Goal: Task Accomplishment & Management: Complete application form

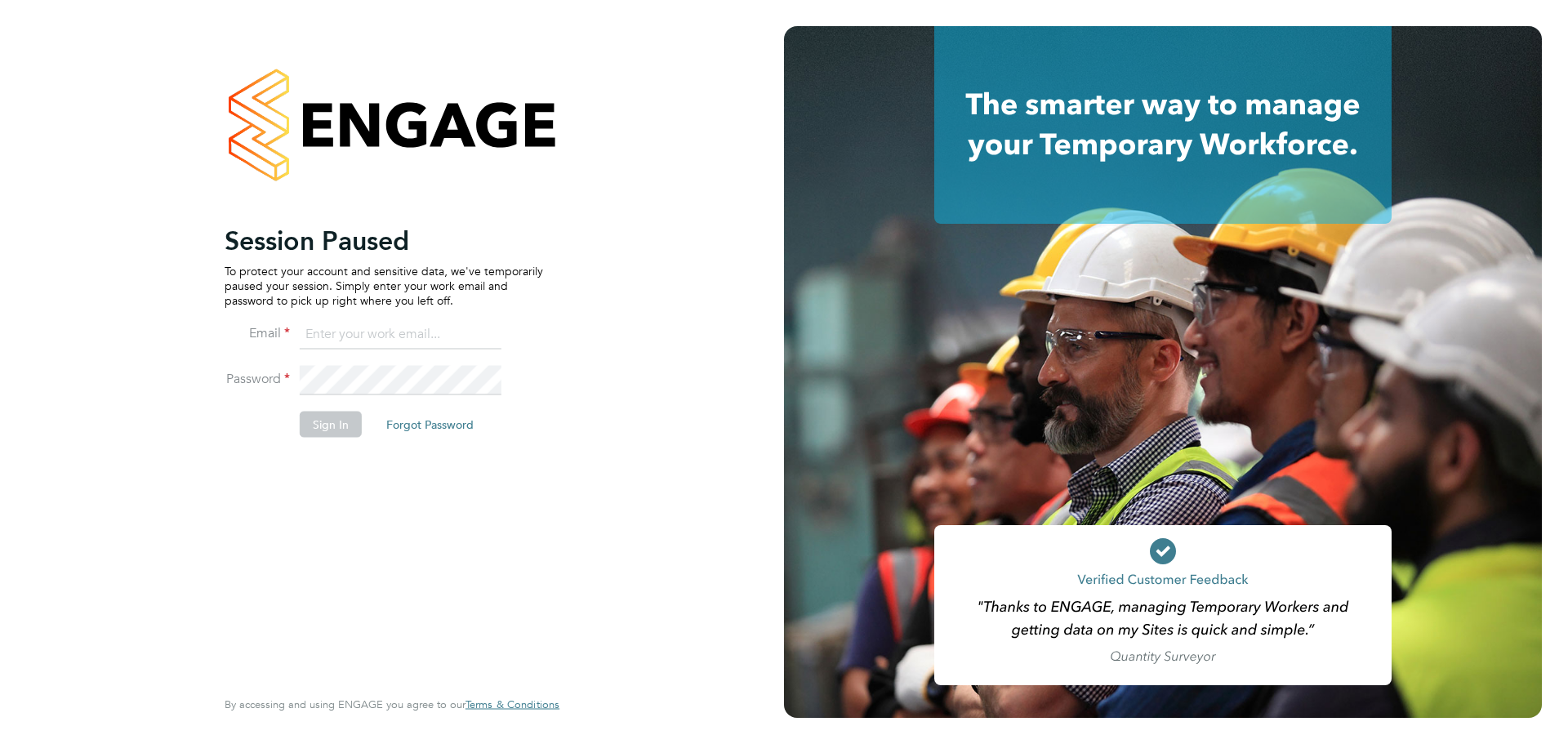
type input "[EMAIL_ADDRESS][DOMAIN_NAME]"
click at [733, 183] on div "Session Paused To protect your account and sensitive data, we've temporarily pa…" at bounding box center [391, 372] width 784 height 744
click at [323, 428] on button "Sign In" at bounding box center [331, 423] width 62 height 27
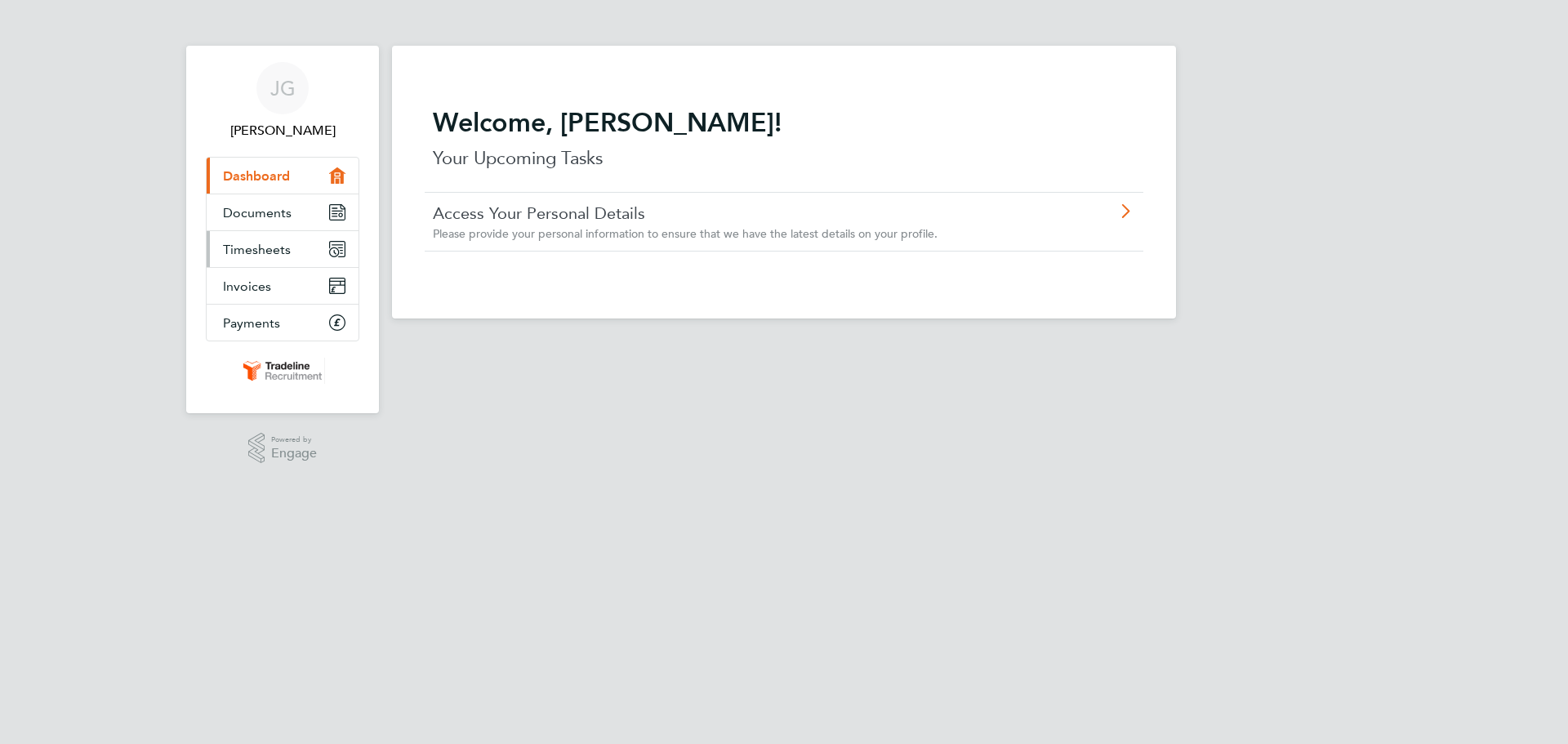
click at [294, 252] on link "Timesheets" at bounding box center [283, 249] width 152 height 36
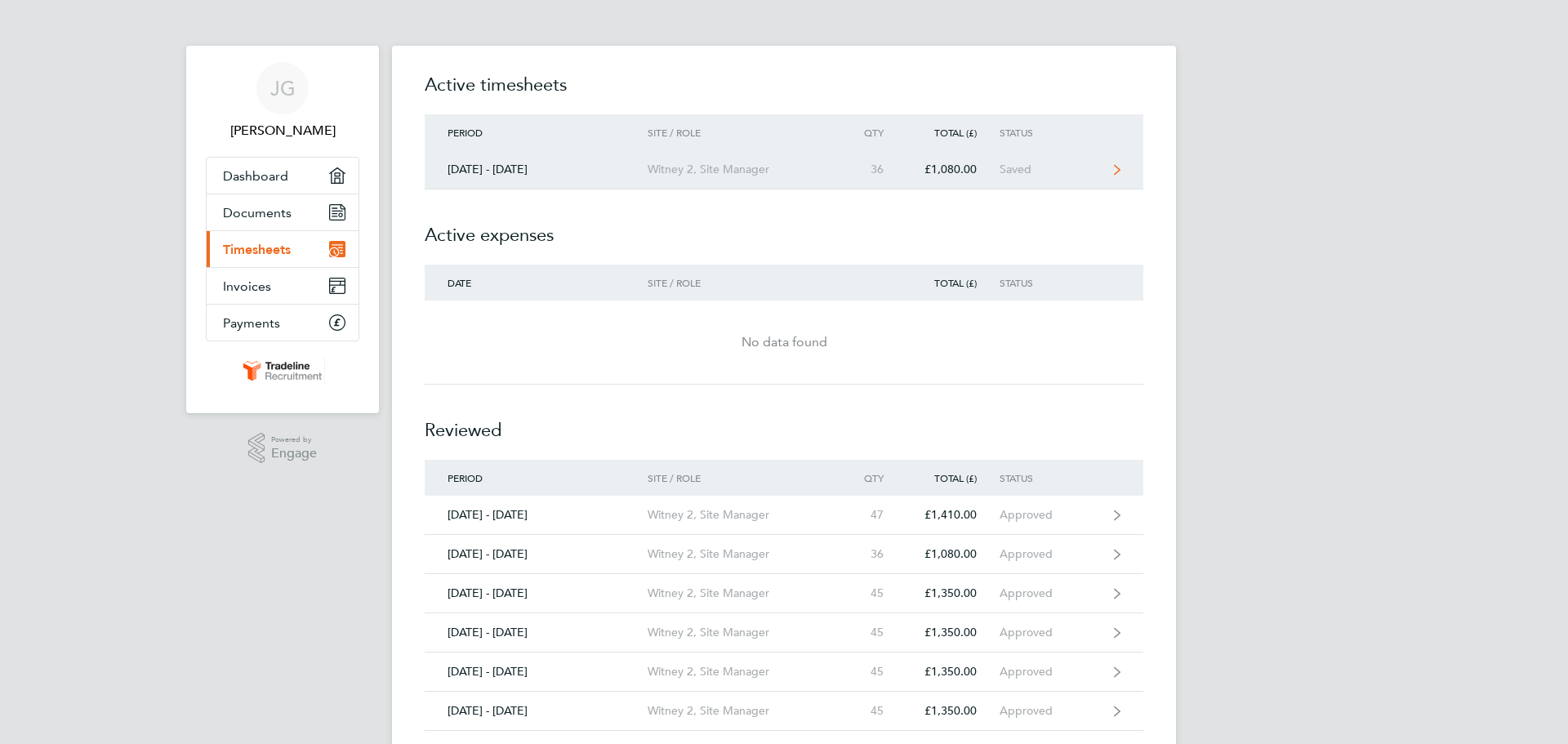
click at [1022, 172] on div "Saved" at bounding box center [1050, 169] width 101 height 14
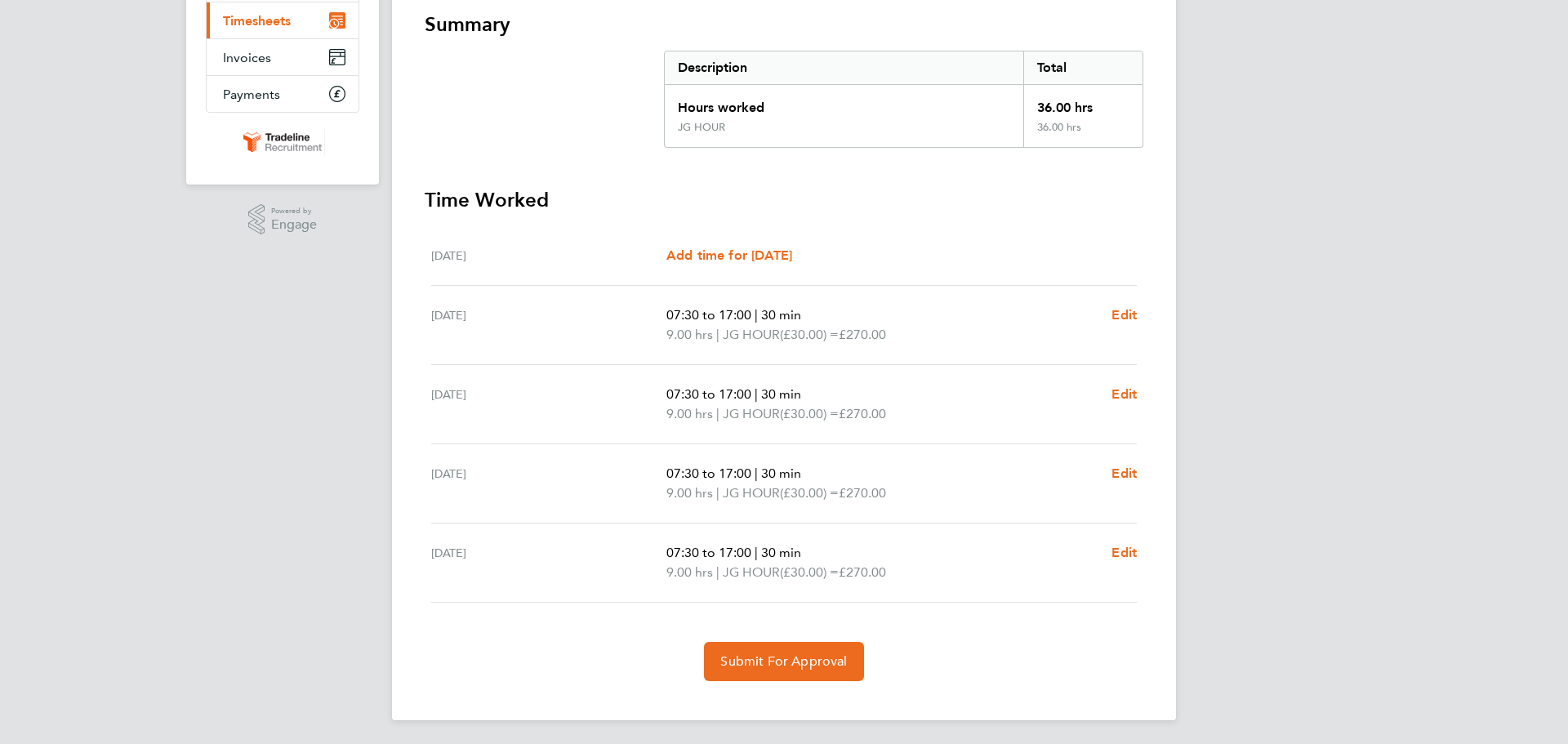
scroll to position [231, 0]
click at [1125, 314] on span "Edit" at bounding box center [1124, 312] width 26 height 16
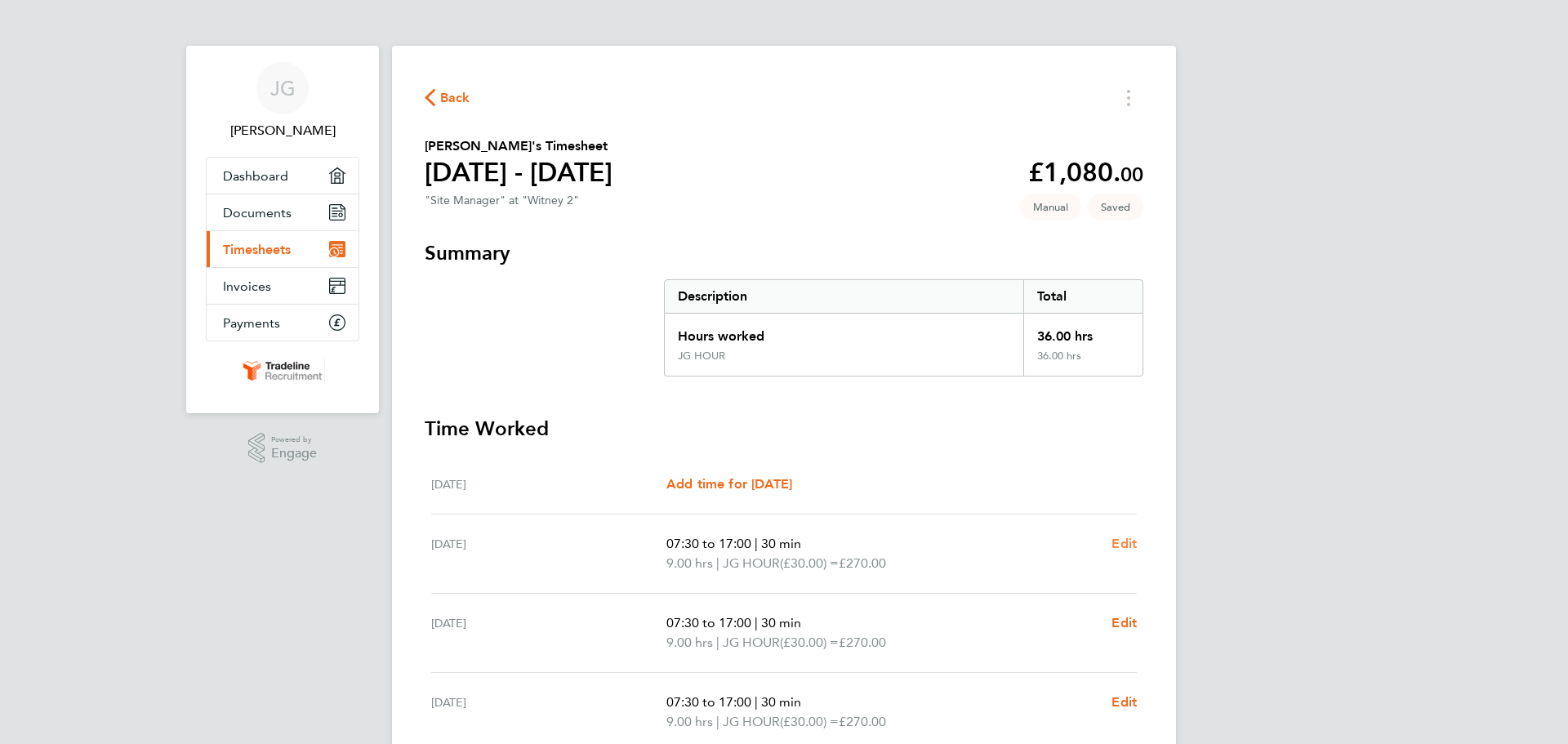
select select "30"
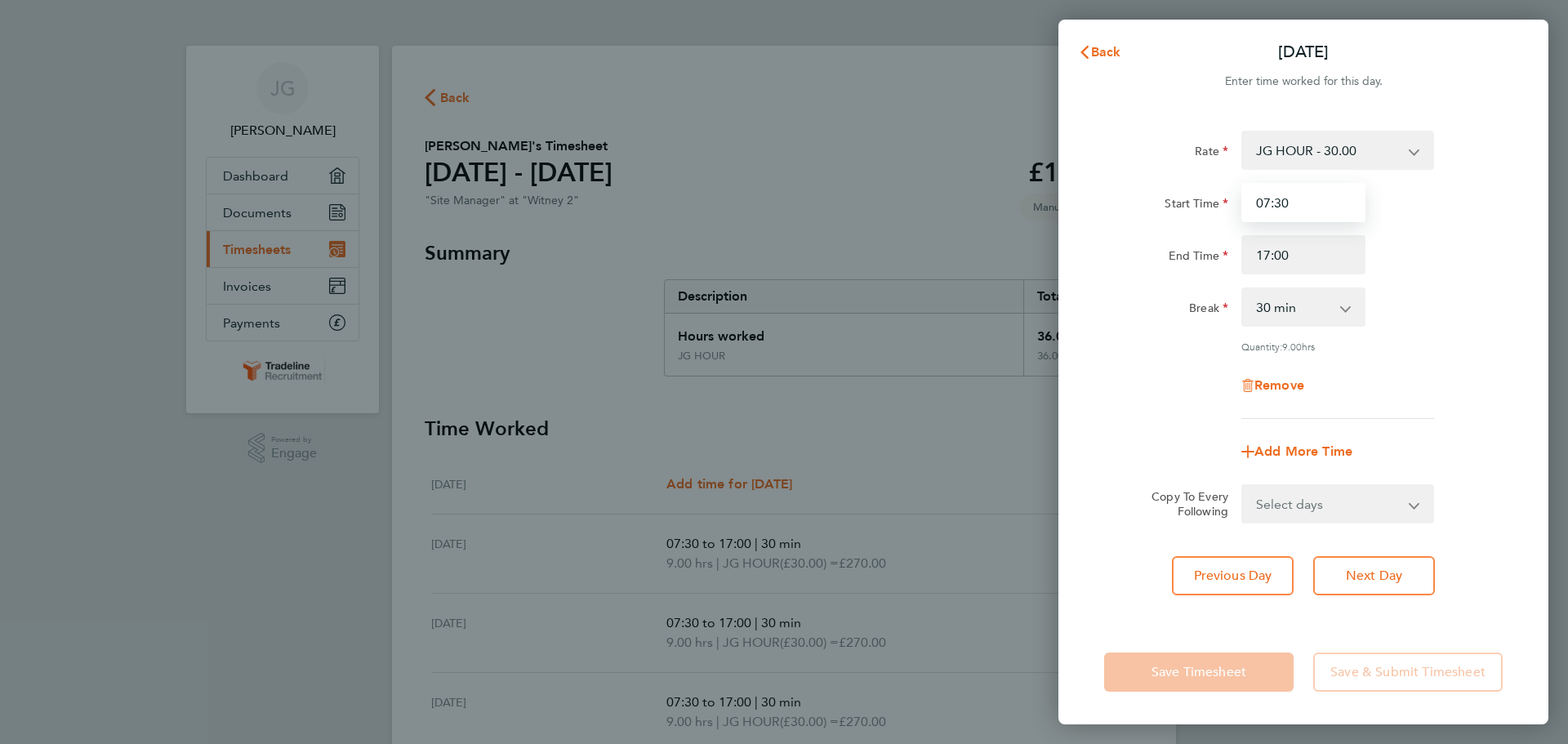
click at [1305, 207] on input "07:30" at bounding box center [1303, 202] width 124 height 39
type input "07:00"
click at [1393, 568] on span "Next Day" at bounding box center [1374, 576] width 57 height 16
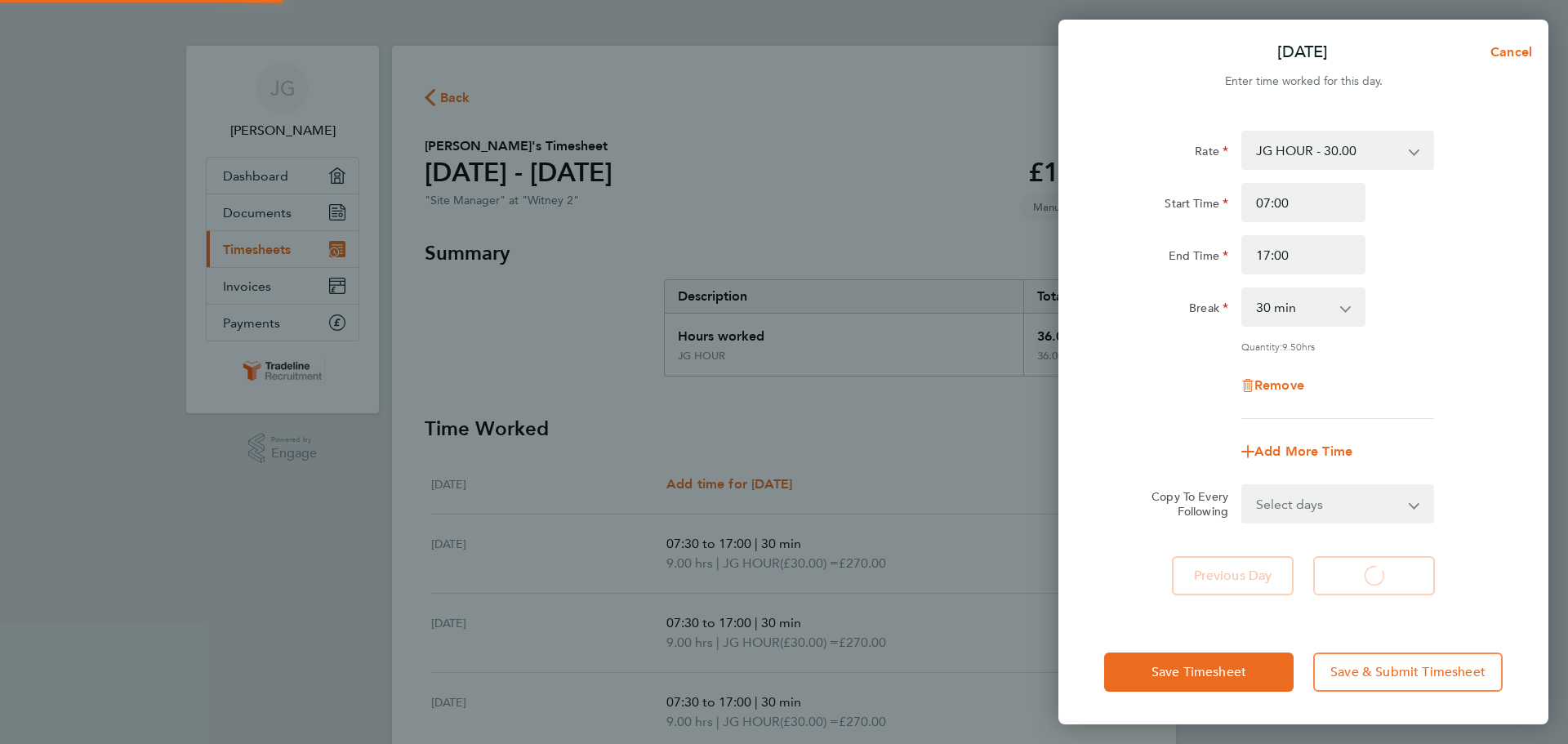
select select "30"
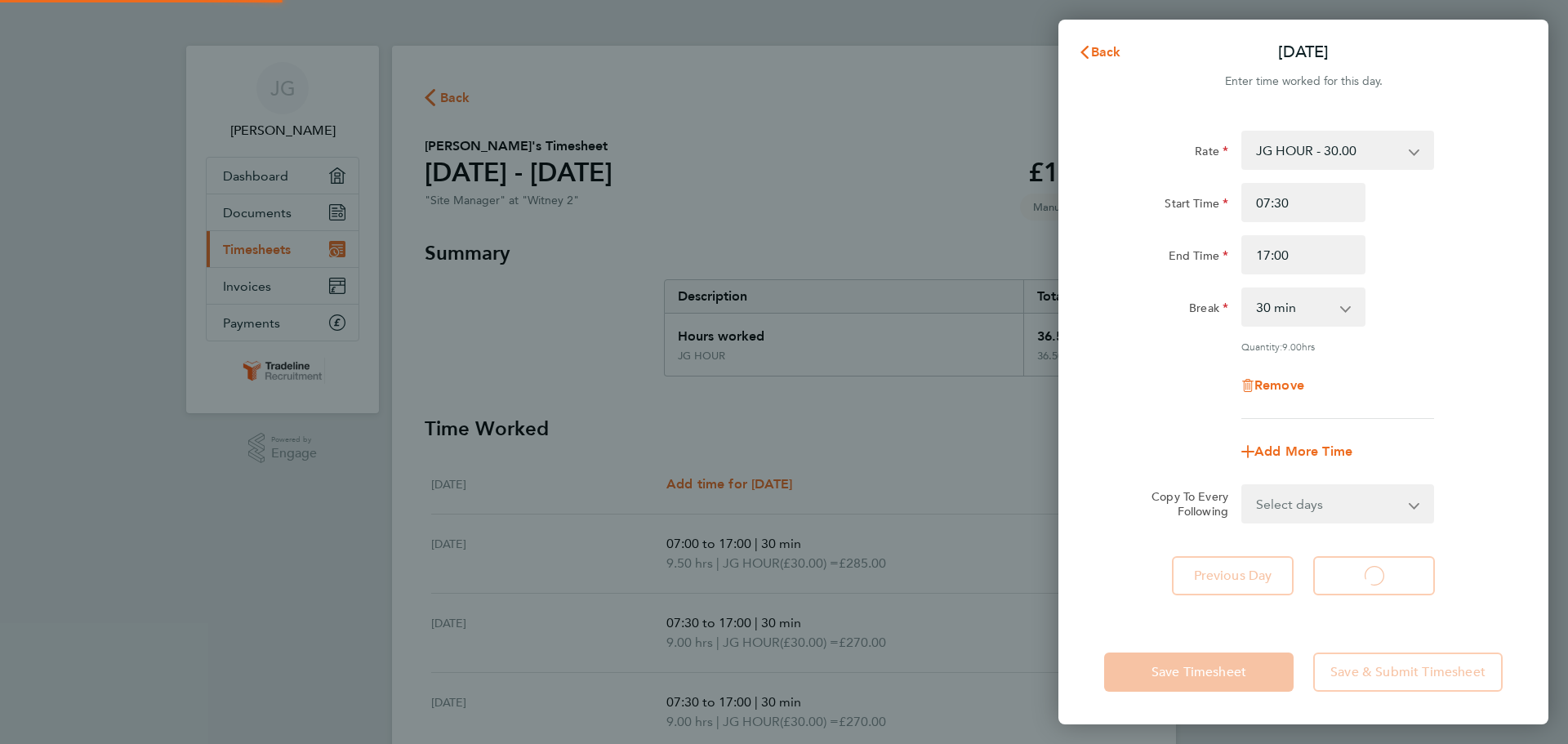
select select "30"
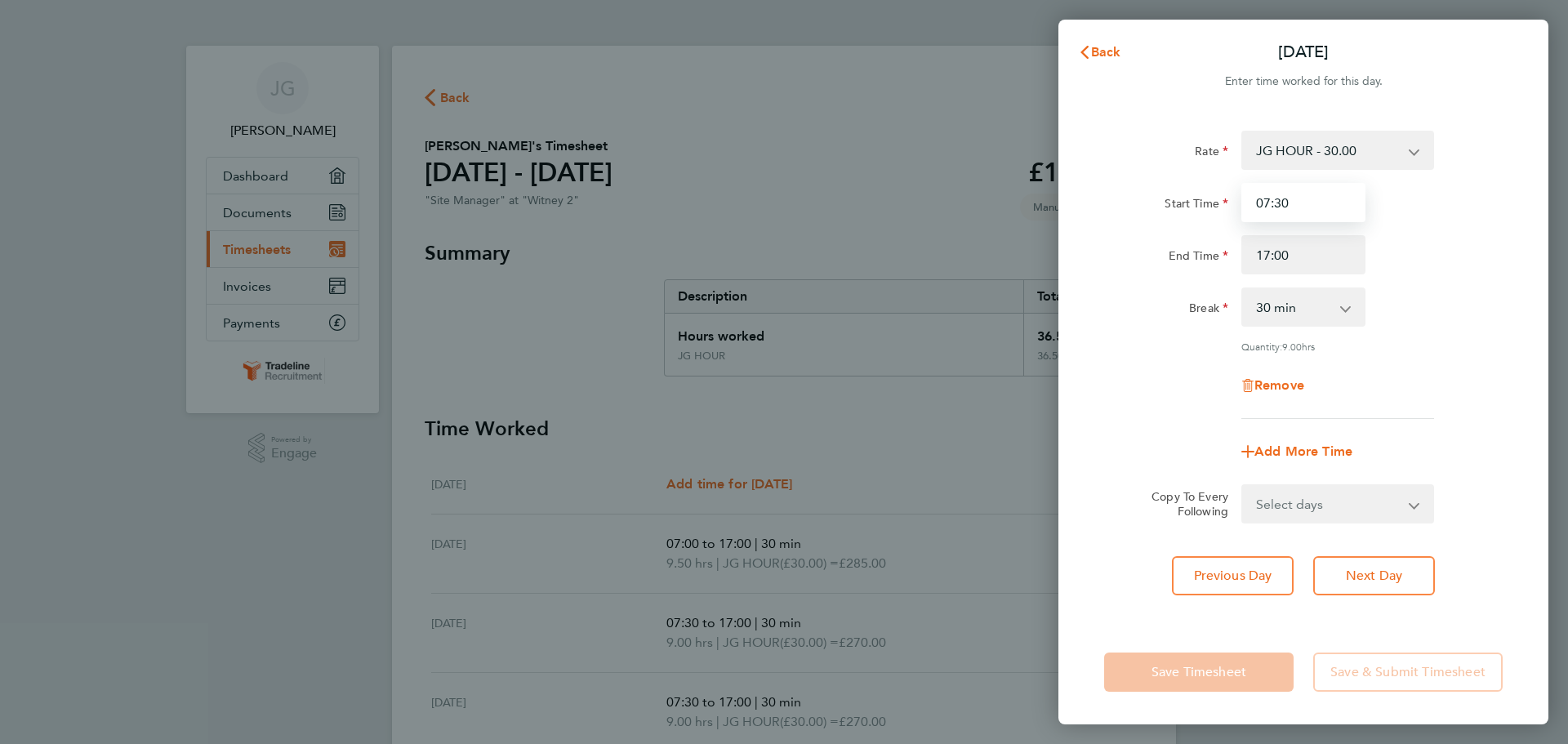
click at [1302, 207] on input "07:30" at bounding box center [1303, 202] width 124 height 39
type input "07:00"
click at [1476, 269] on div "End Time 17:00" at bounding box center [1303, 254] width 411 height 39
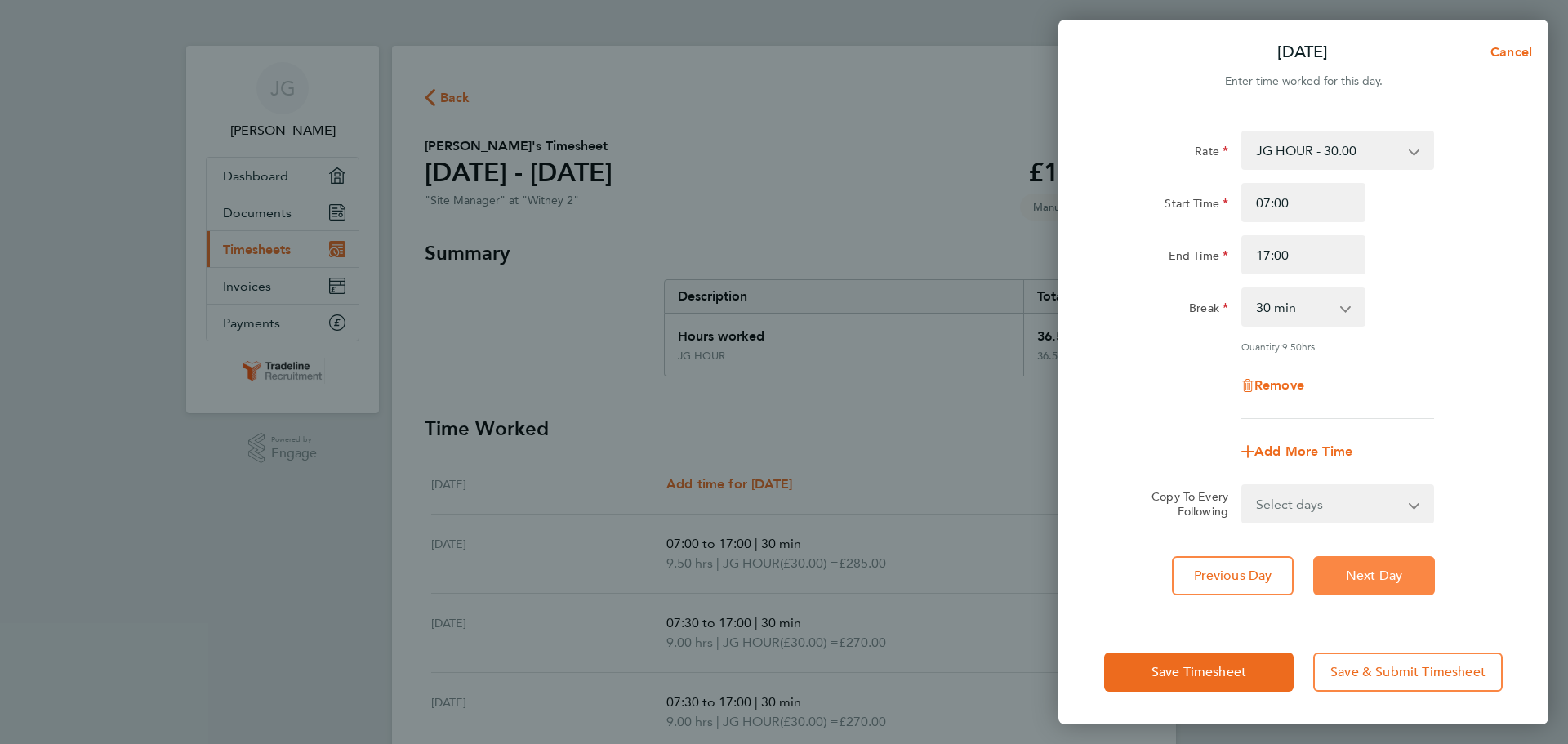
click at [1348, 581] on span "Next Day" at bounding box center [1374, 576] width 57 height 16
select select "30"
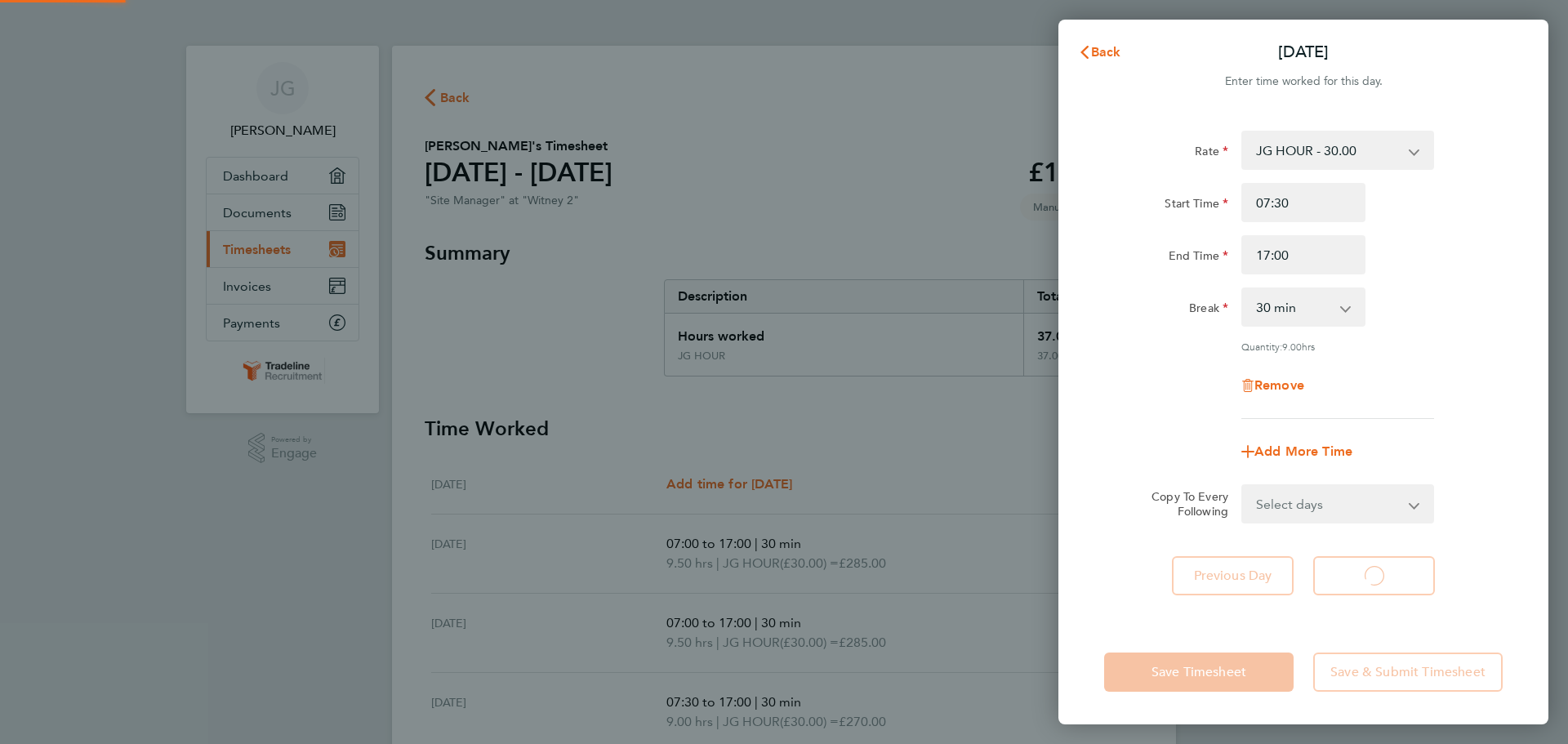
select select "30"
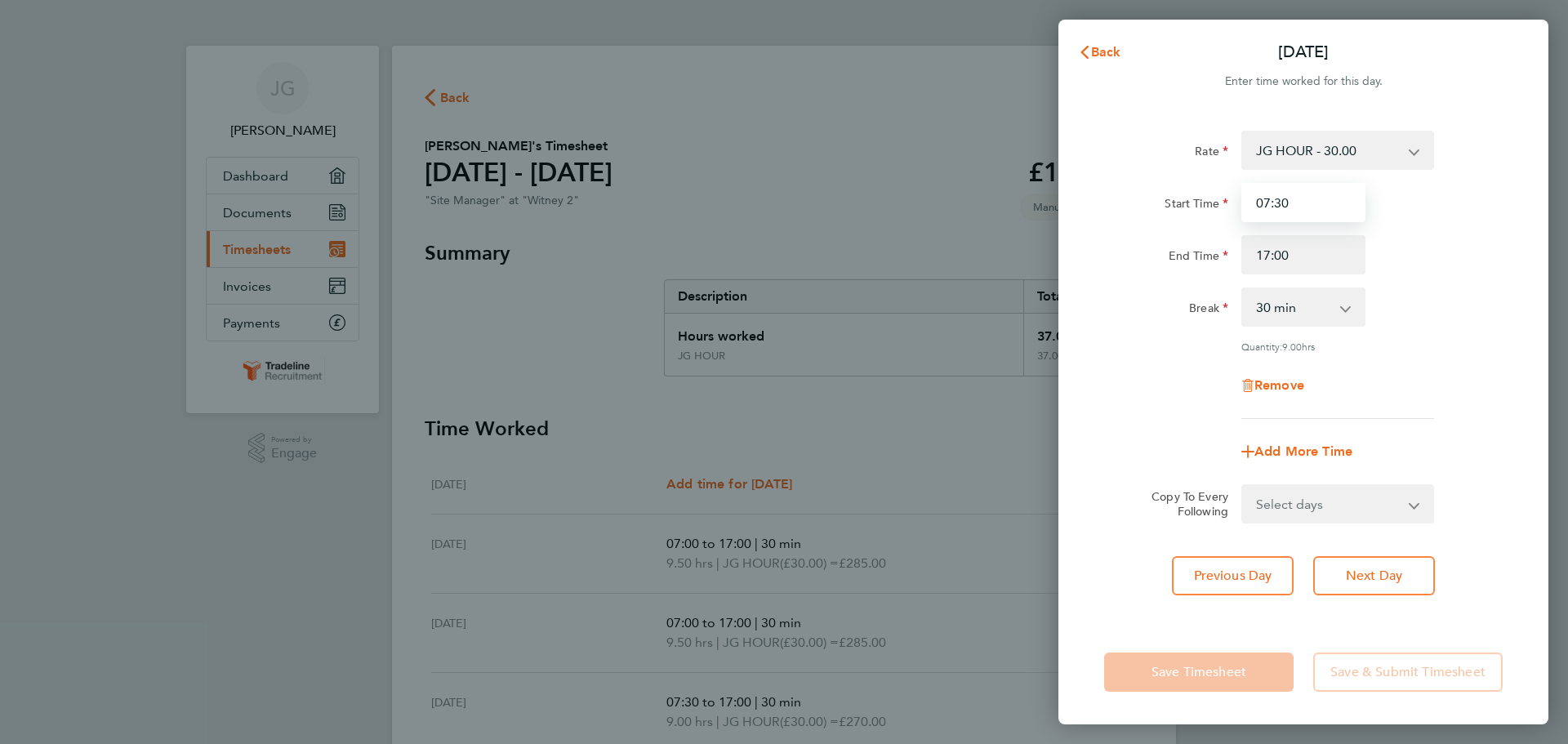
click at [1314, 203] on input "07:30" at bounding box center [1303, 202] width 124 height 39
type input "07:00"
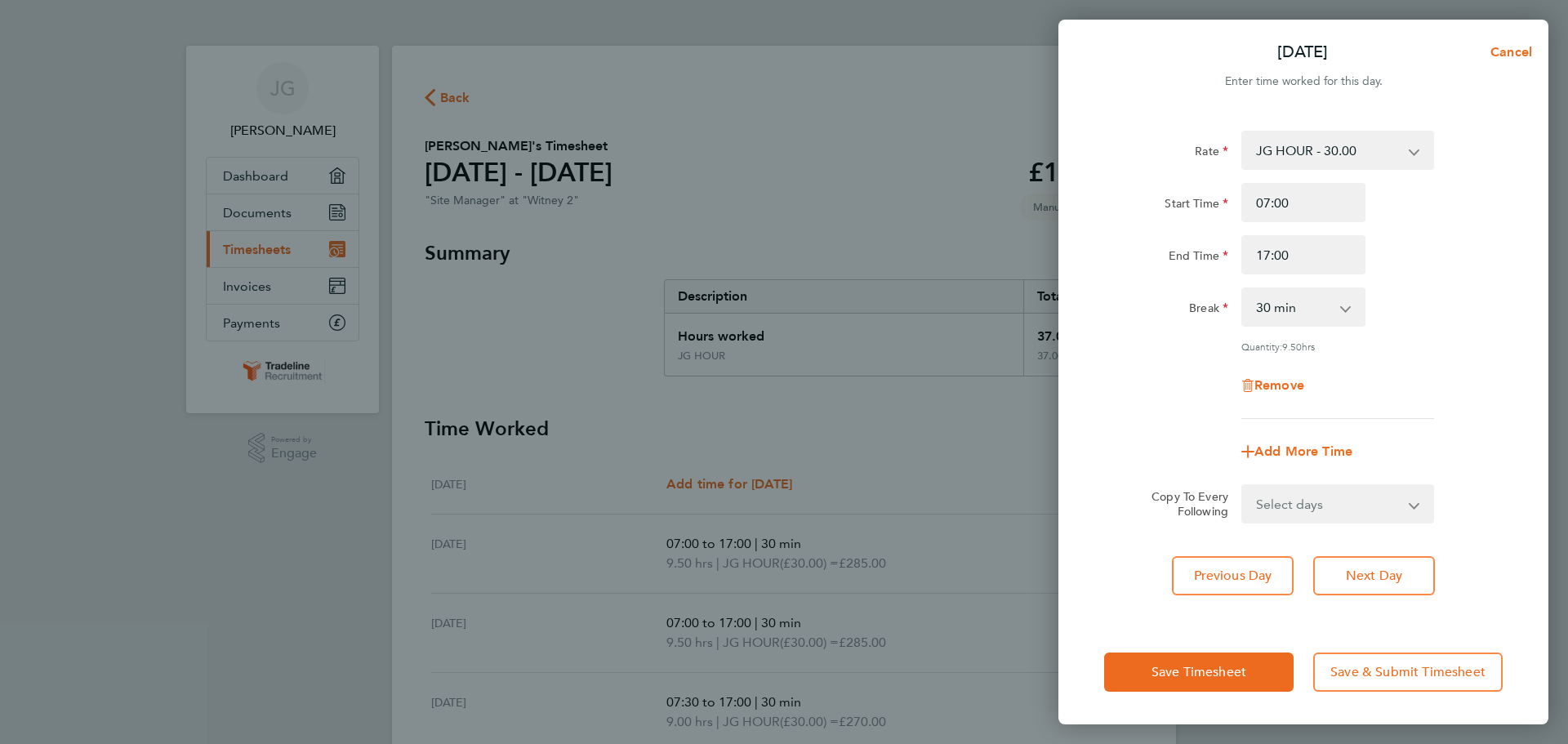
click at [1444, 313] on div "Break 0 min 15 min 30 min 45 min 60 min 75 min 90 min" at bounding box center [1303, 306] width 411 height 39
click at [1370, 572] on span "Next Day" at bounding box center [1374, 576] width 57 height 16
select select "30"
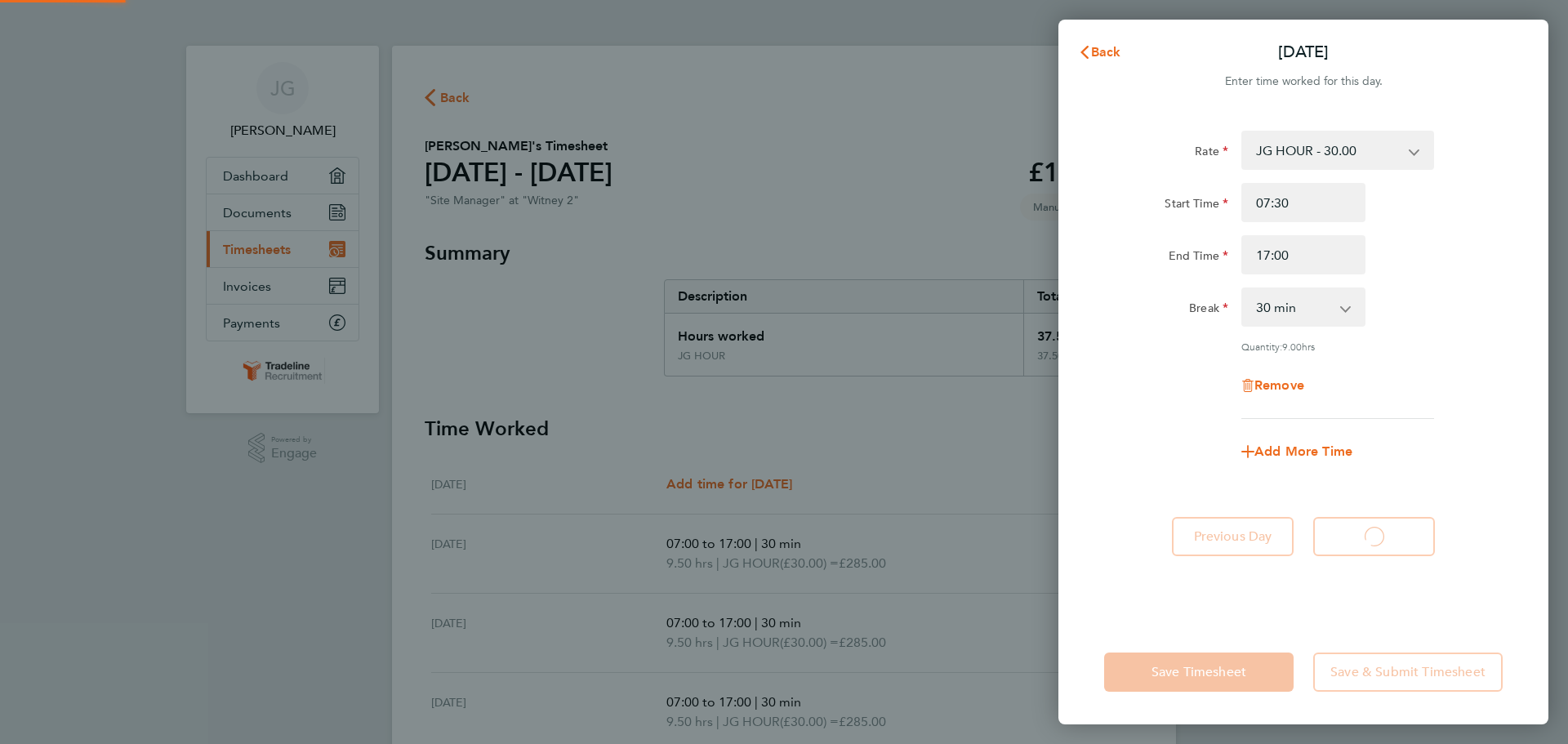
select select "30"
click at [1322, 206] on input "07:30" at bounding box center [1303, 202] width 124 height 39
type input "07:00"
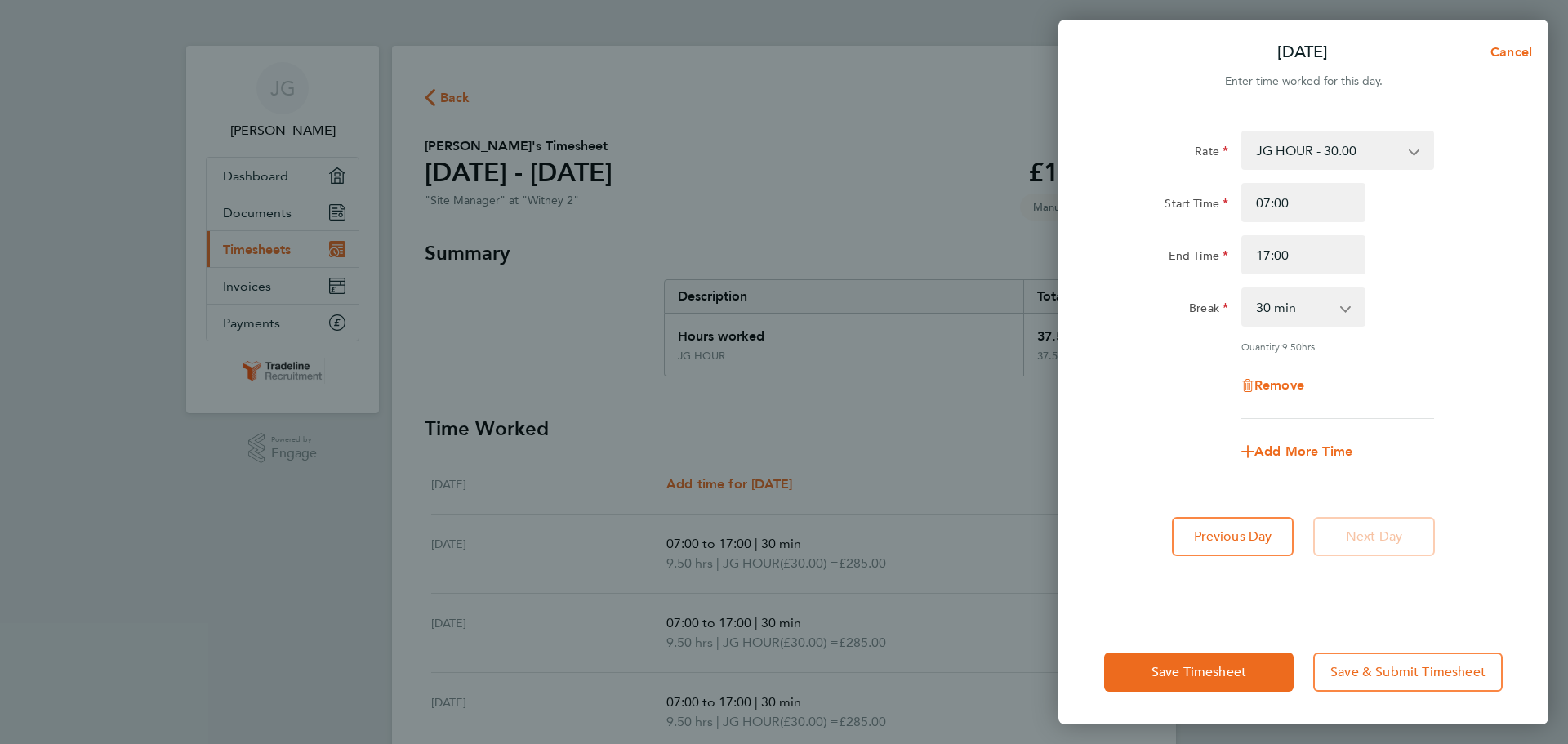
click at [1413, 246] on div "End Time 17:00" at bounding box center [1303, 254] width 411 height 39
click at [1218, 668] on span "Save Timesheet" at bounding box center [1199, 672] width 95 height 16
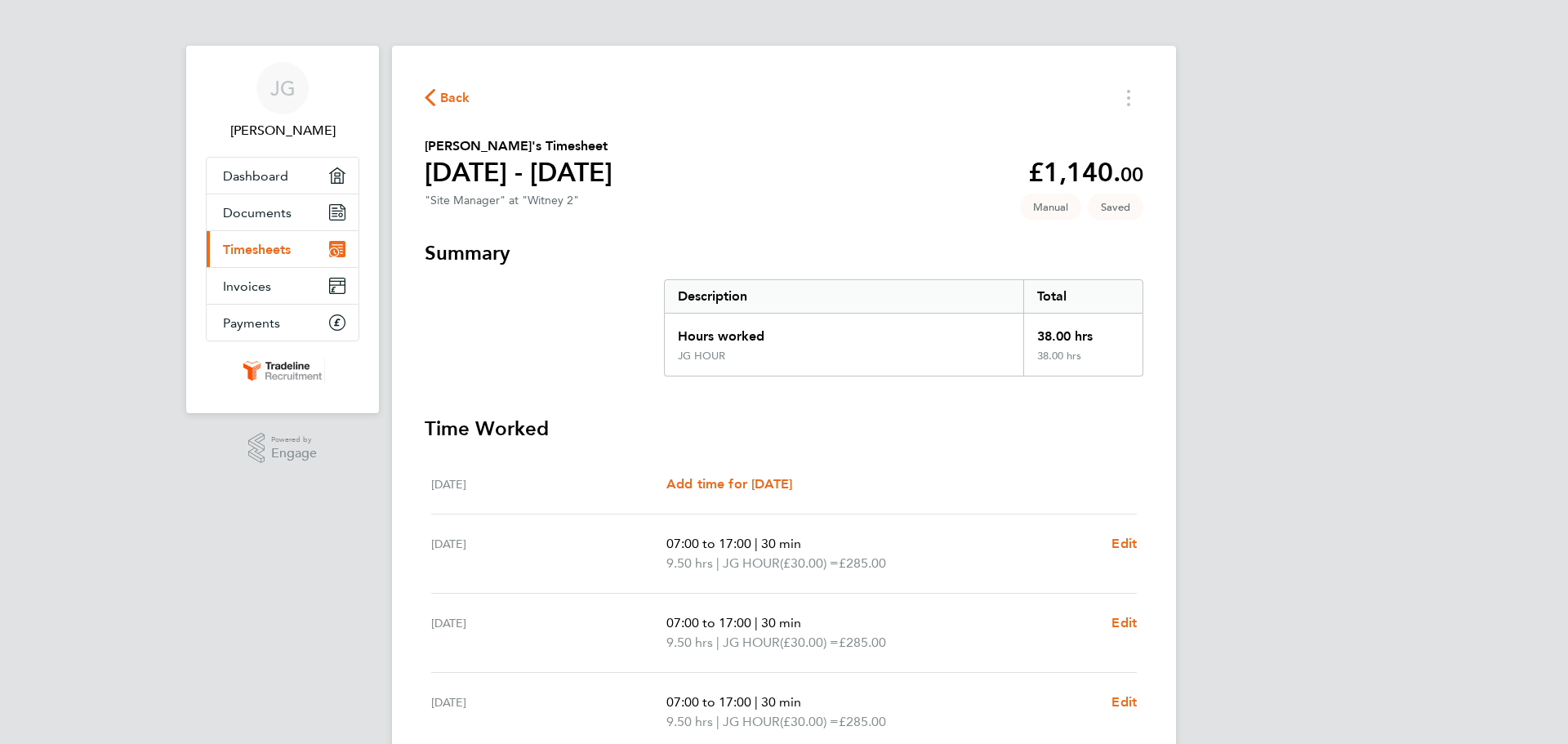
click at [561, 337] on section "Summary Description Total Hours worked 38.00 hrs JG HOUR 38.00 hrs" at bounding box center [784, 308] width 719 height 136
click at [272, 187] on link "Dashboard" at bounding box center [283, 175] width 152 height 36
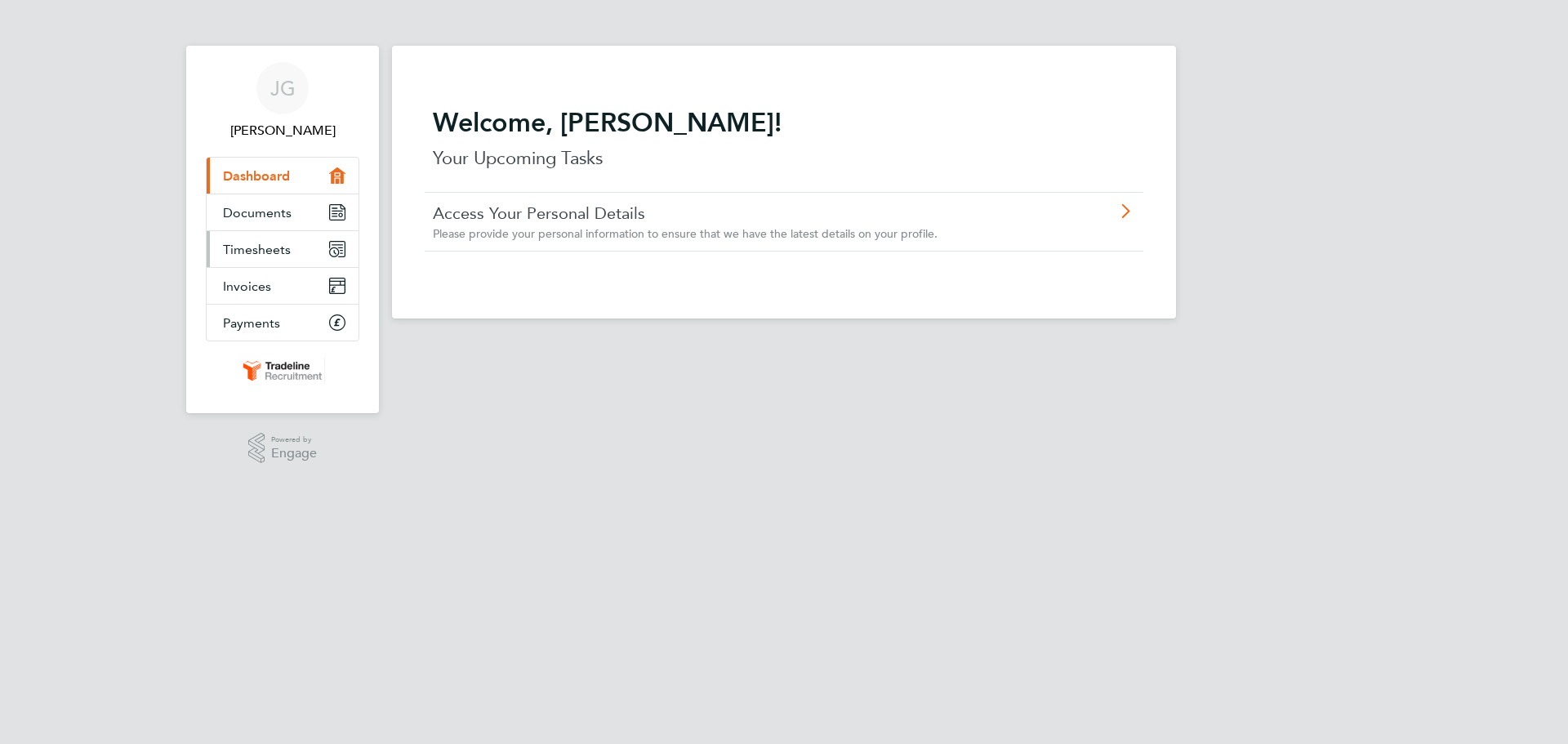
click at [259, 248] on span "Timesheets" at bounding box center [257, 249] width 68 height 16
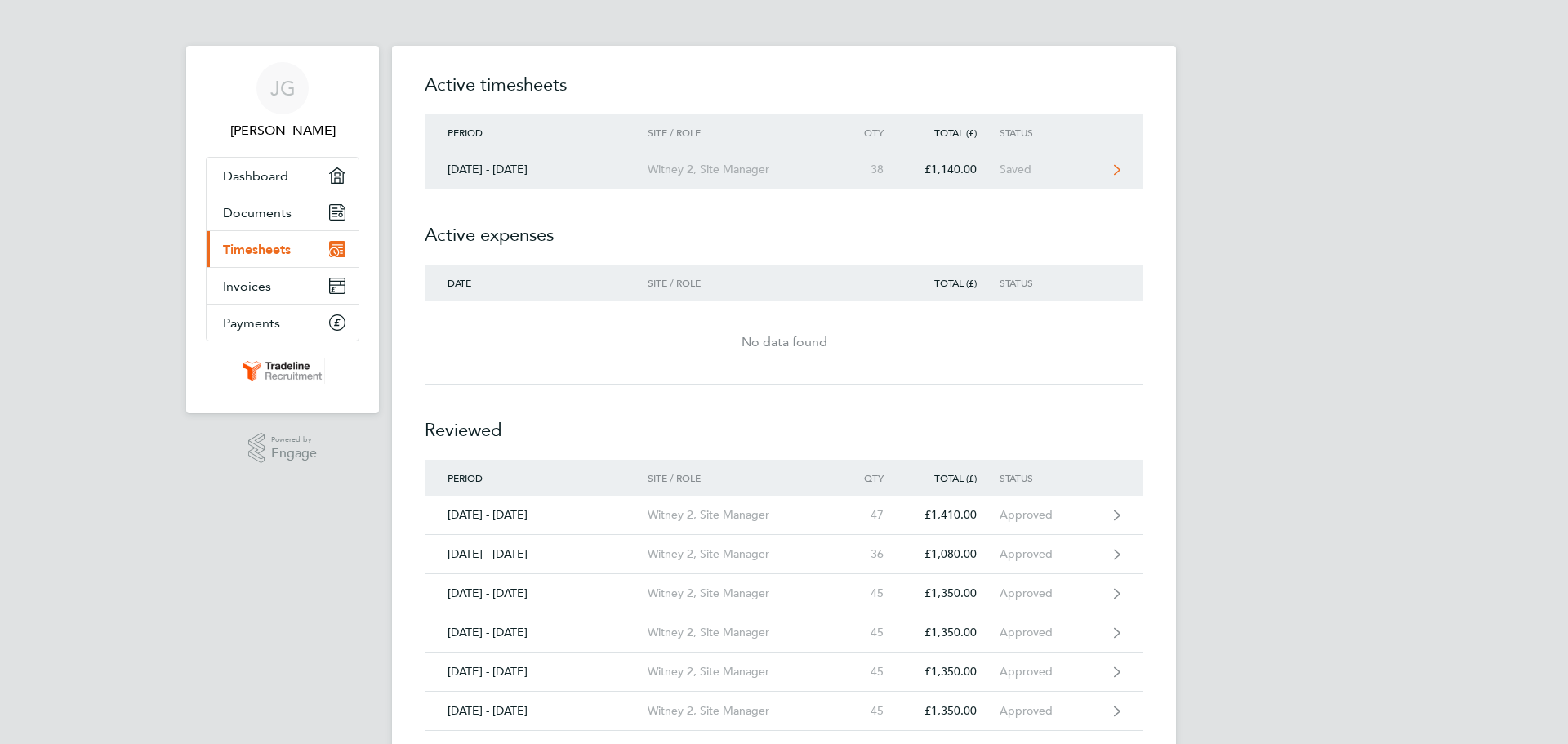
click at [690, 175] on div "Witney 2, Site Manager" at bounding box center [741, 169] width 187 height 14
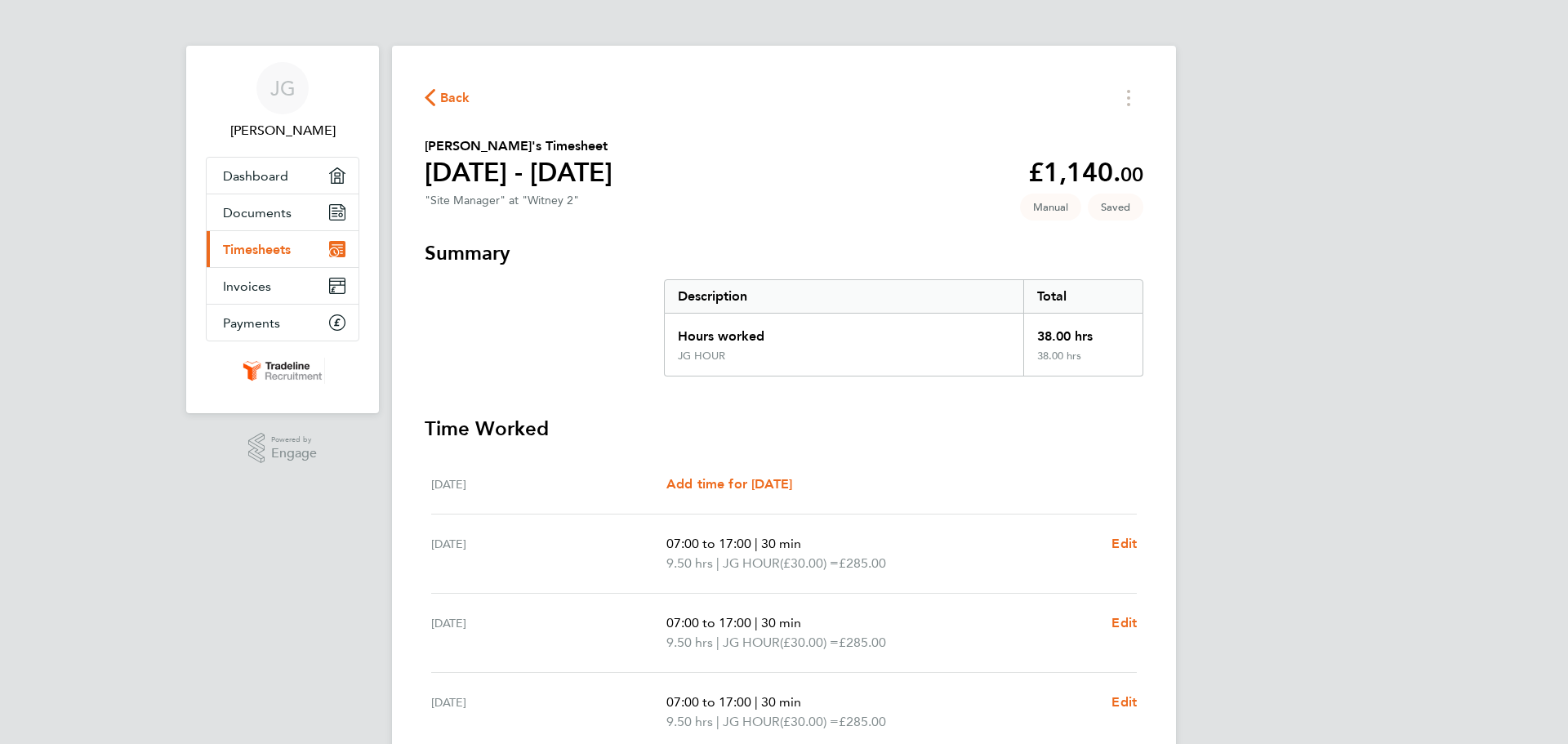
click at [285, 245] on span "Timesheets" at bounding box center [257, 249] width 68 height 16
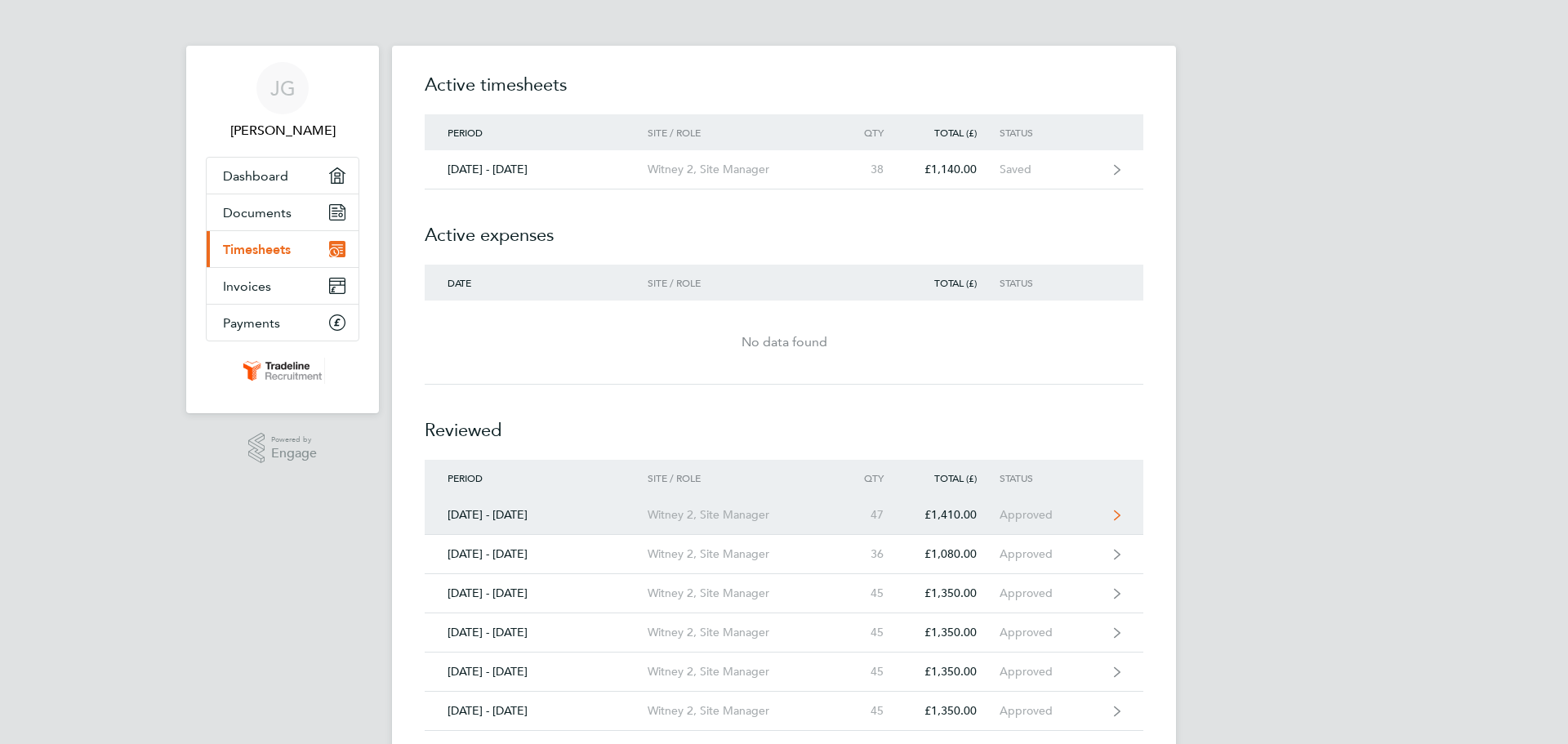
click at [773, 511] on div "Witney 2, Site Manager" at bounding box center [741, 514] width 187 height 14
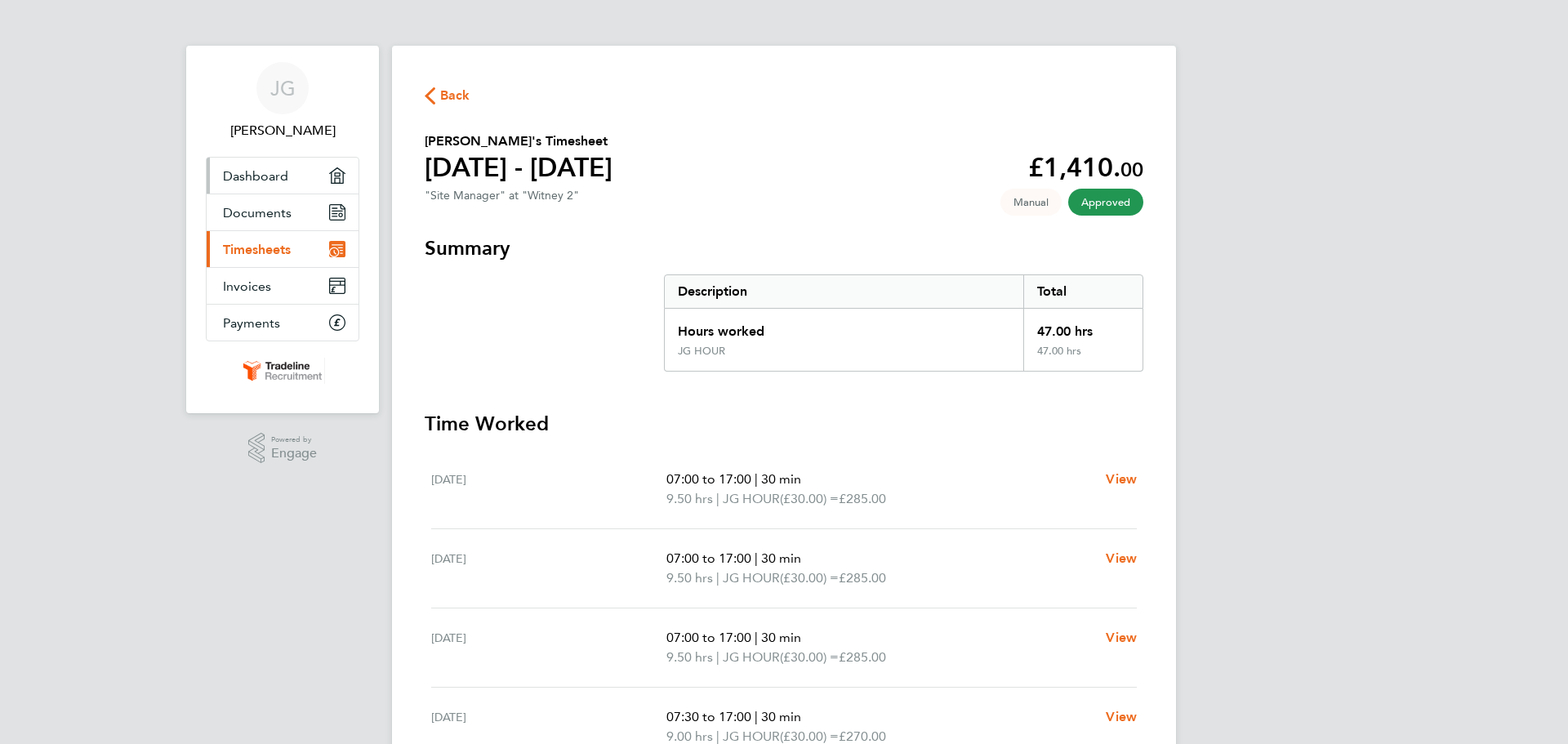
click at [276, 182] on span "Dashboard" at bounding box center [255, 175] width 65 height 16
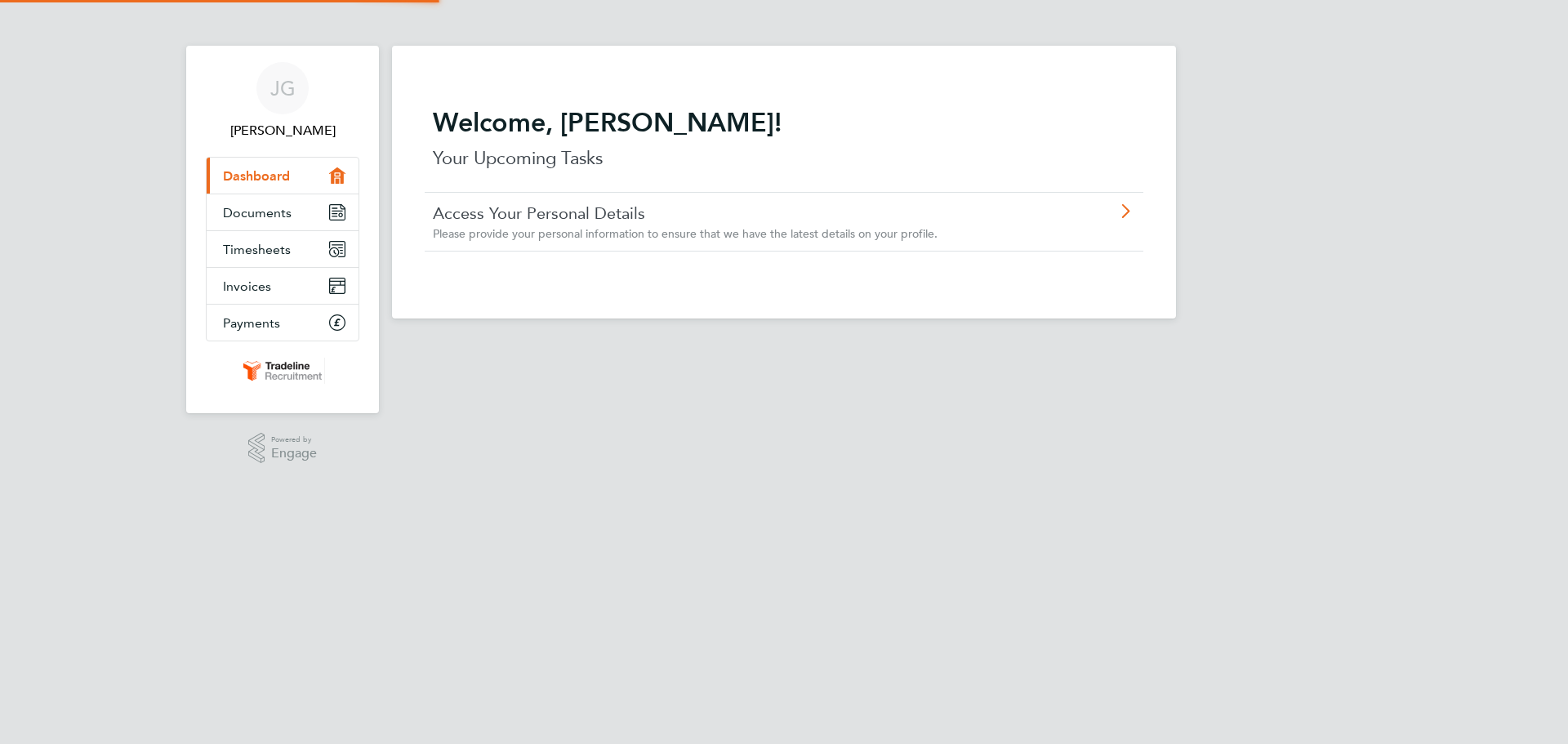
click at [163, 147] on div "JG Jeroen Geut Applications: Current page: Dashboard Documents Timesheets Invoi…" at bounding box center [784, 172] width 1568 height 345
